Goal: Information Seeking & Learning: Learn about a topic

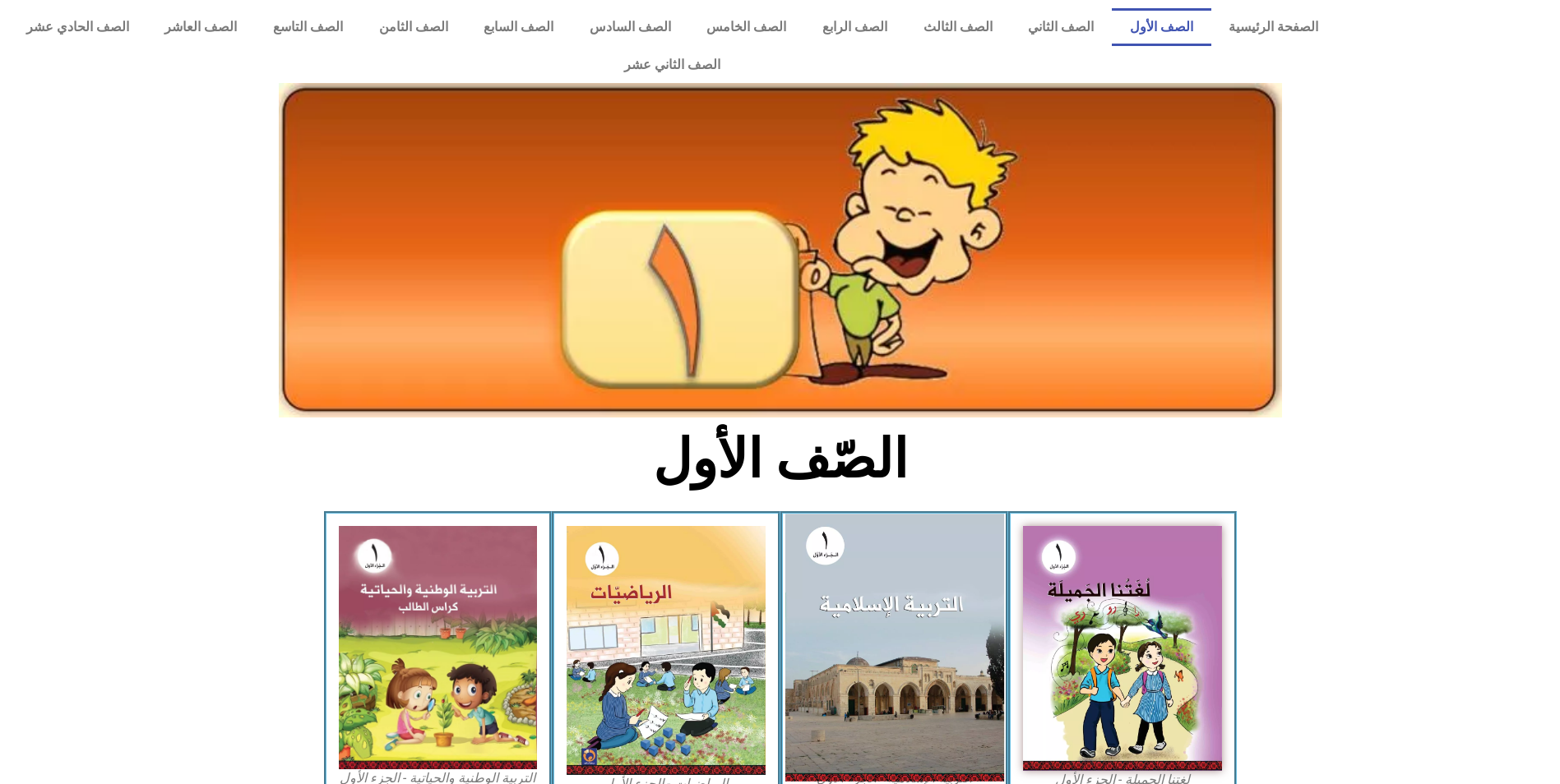
scroll to position [282, 0]
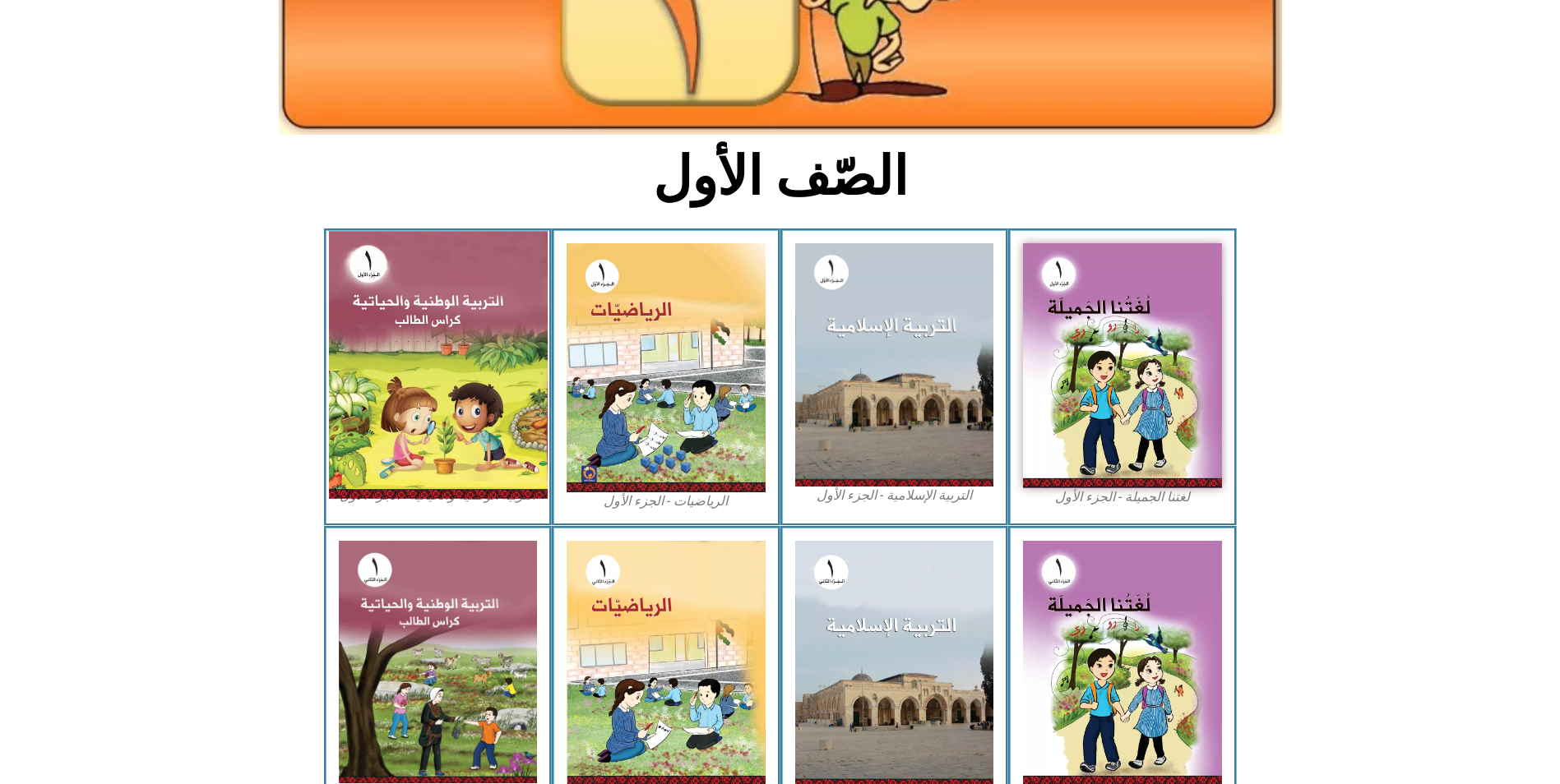
click at [460, 361] on img at bounding box center [438, 365] width 218 height 267
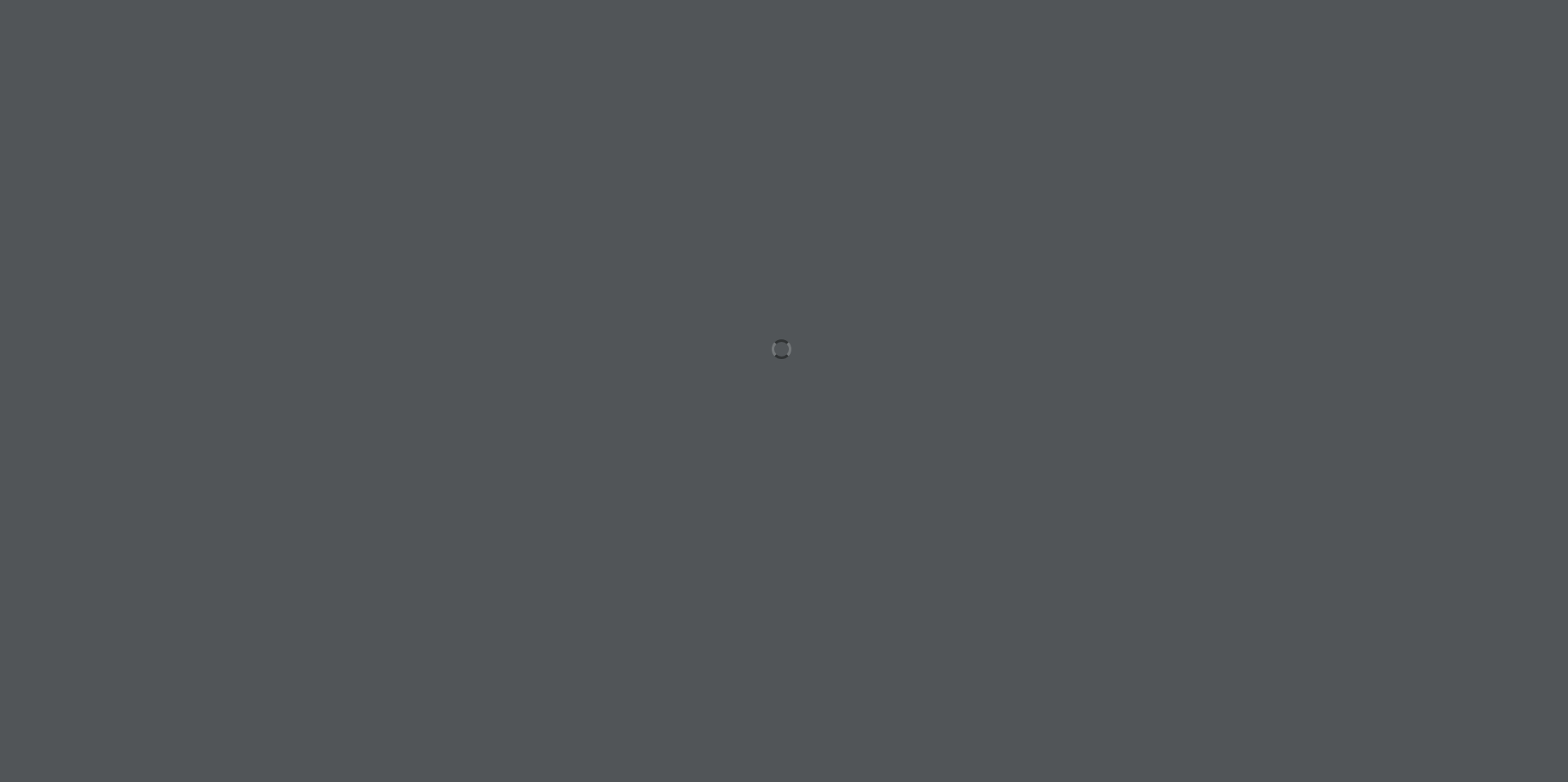
click at [1377, 384] on div at bounding box center [784, 391] width 1568 height 782
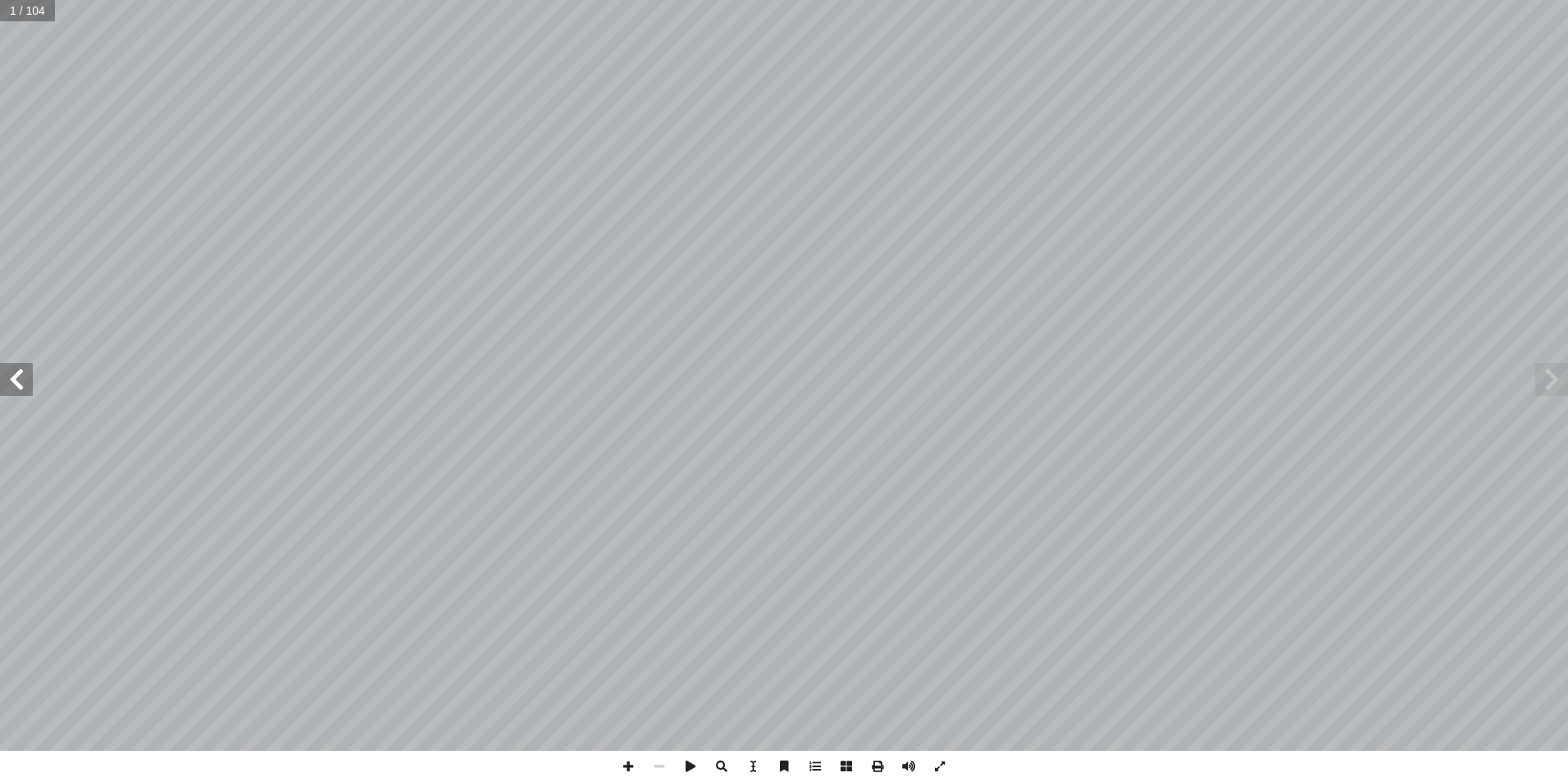
click at [16, 372] on span at bounding box center [16, 379] width 33 height 33
click at [16, 395] on span at bounding box center [16, 379] width 33 height 33
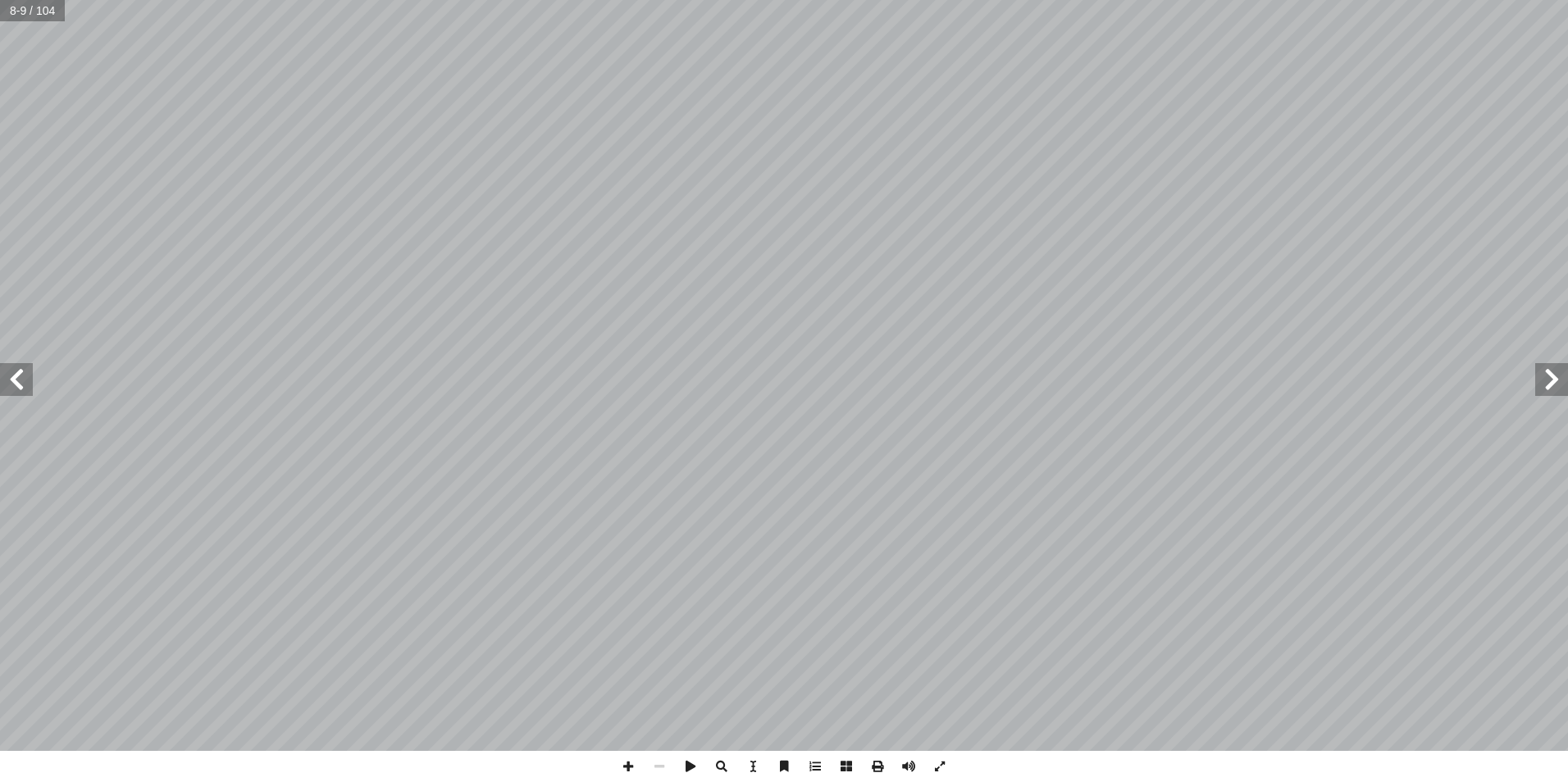
click at [10, 381] on span at bounding box center [16, 379] width 33 height 33
click at [3, 379] on span at bounding box center [16, 379] width 33 height 33
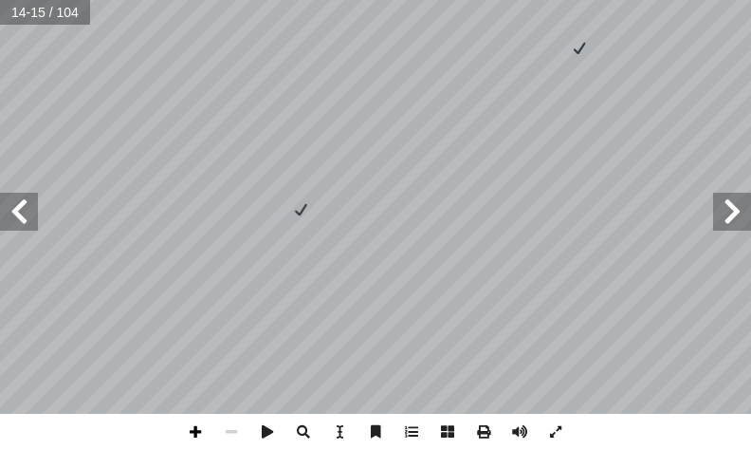
click at [198, 433] on span at bounding box center [195, 432] width 36 height 36
click at [25, 213] on span at bounding box center [19, 212] width 38 height 38
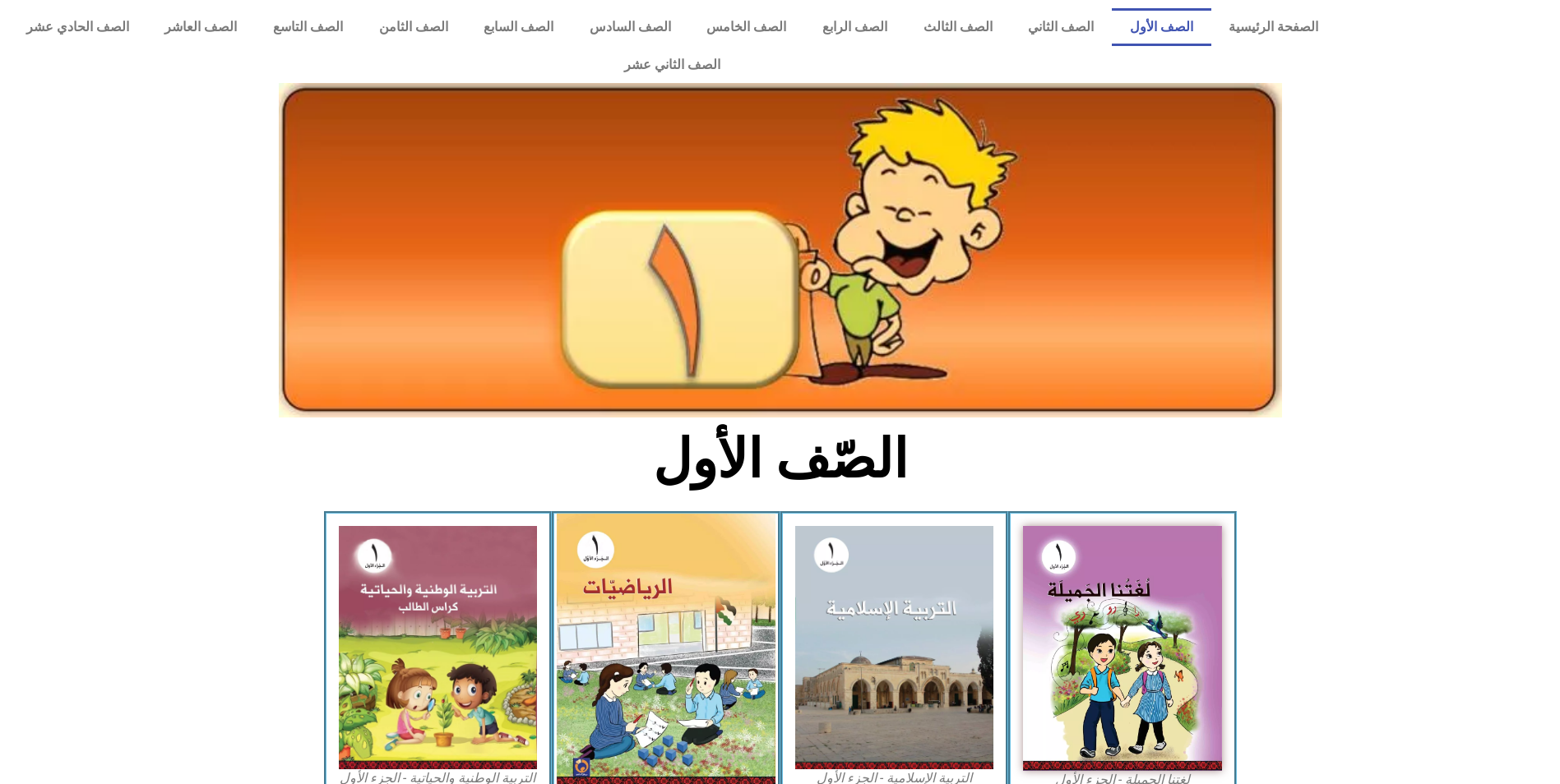
click at [647, 554] on img at bounding box center [666, 651] width 218 height 274
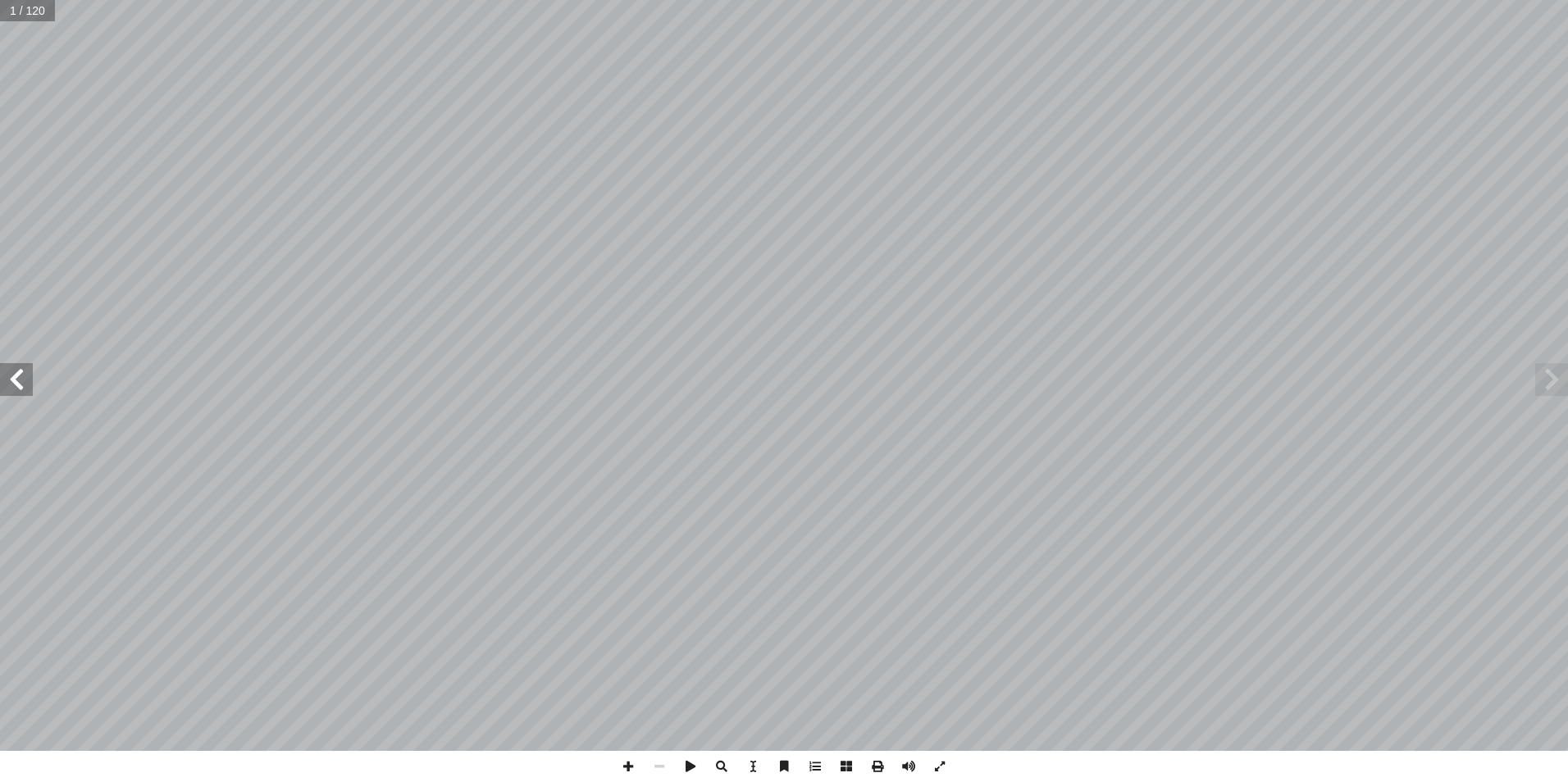
click at [17, 378] on span at bounding box center [16, 379] width 33 height 33
click at [18, 378] on span at bounding box center [16, 379] width 33 height 33
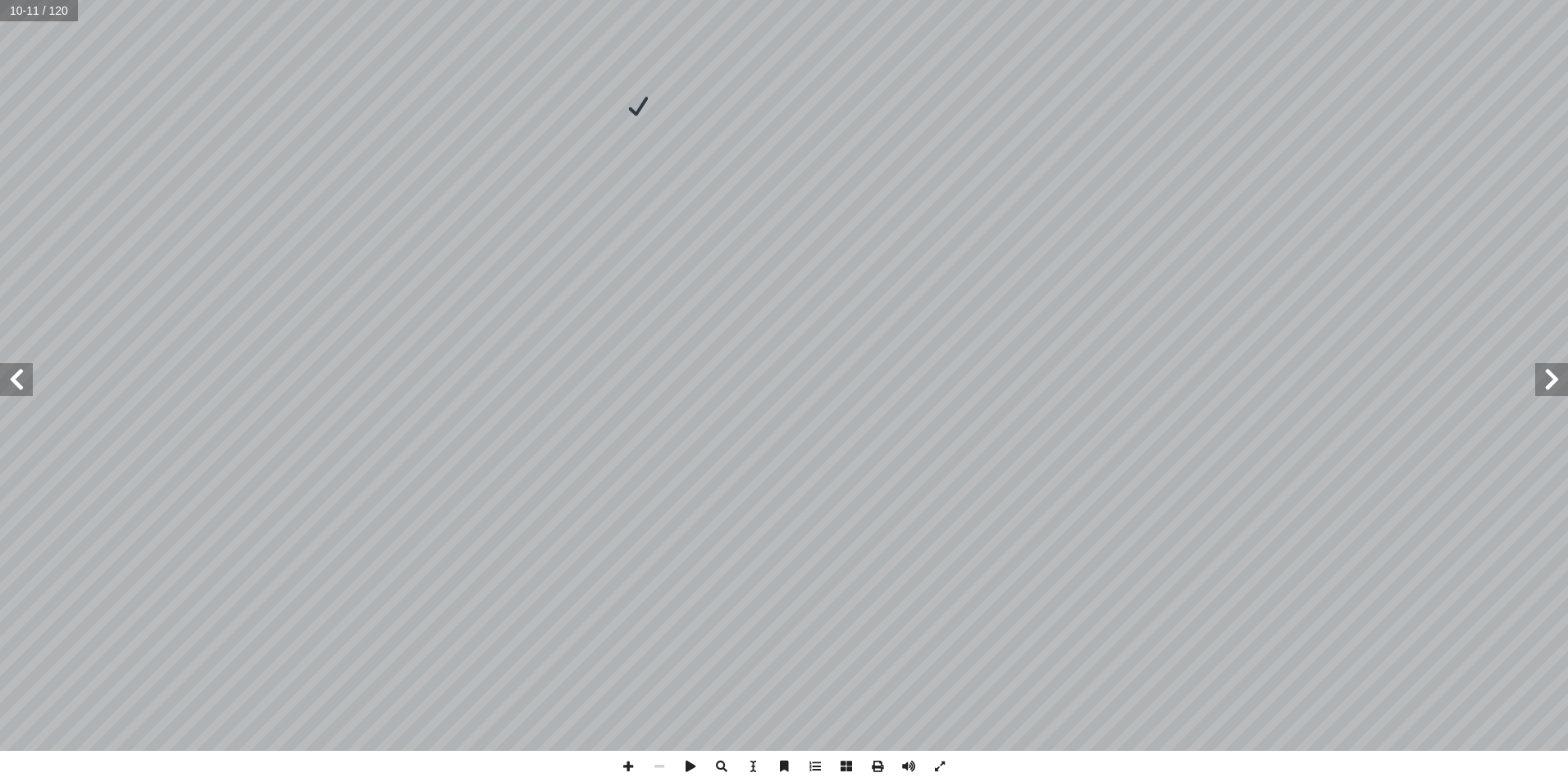
click at [18, 378] on span at bounding box center [16, 379] width 33 height 33
click at [630, 765] on span at bounding box center [628, 766] width 31 height 31
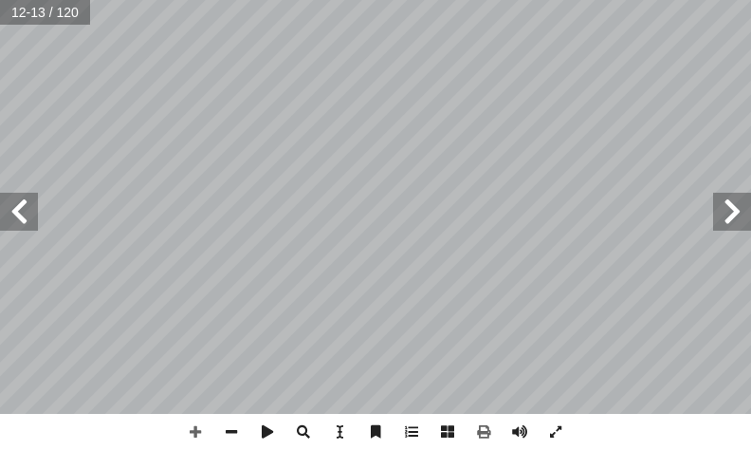
click at [476, 0] on html "الصفحة الرئيسية الصف الأول الصف الثاني الصف الثالث الصف الرابع الصف الخامس الصف…" at bounding box center [375, 64] width 751 height 128
click at [24, 216] on span at bounding box center [19, 212] width 38 height 38
